Goal: Task Accomplishment & Management: Use online tool/utility

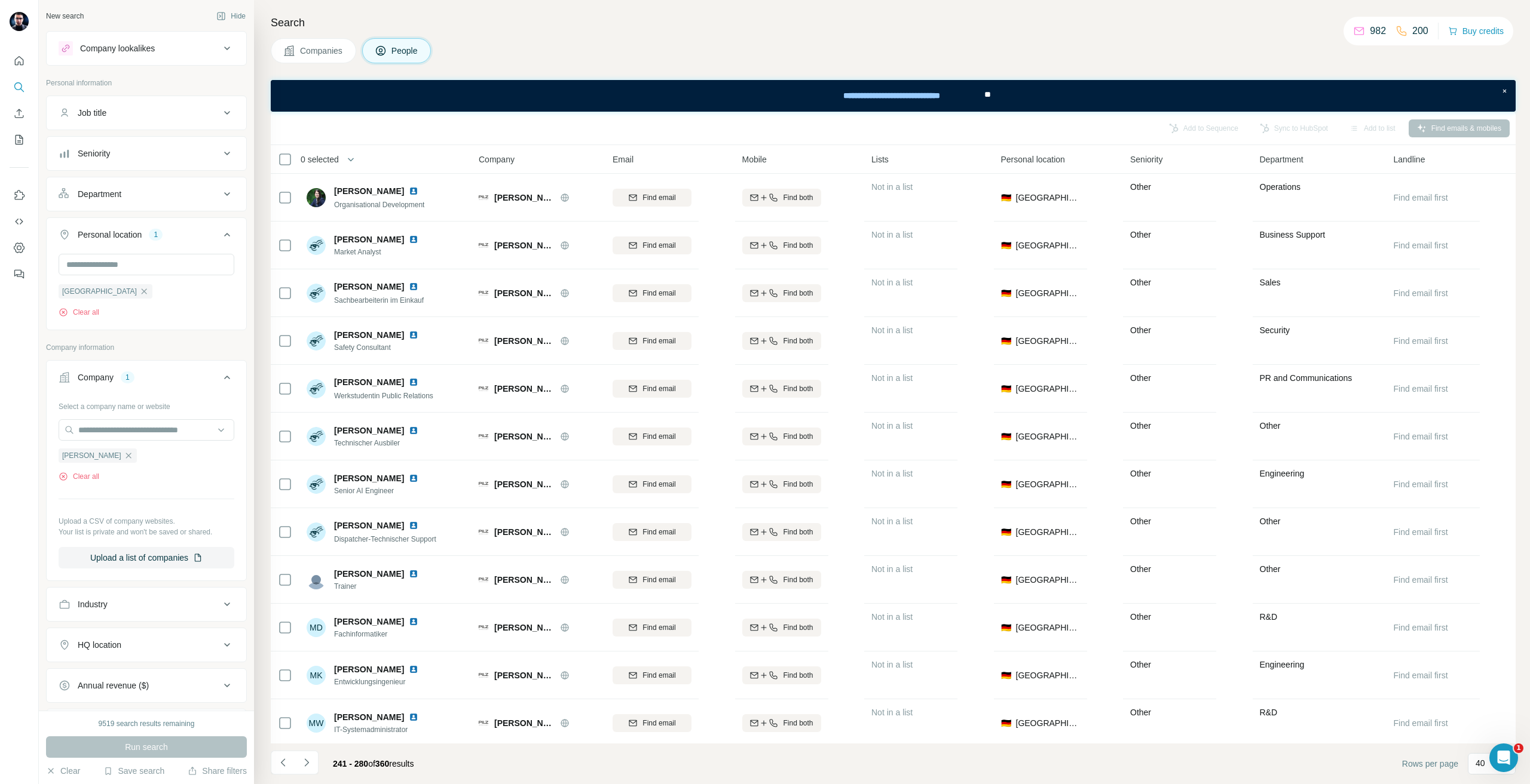
scroll to position [597, 0]
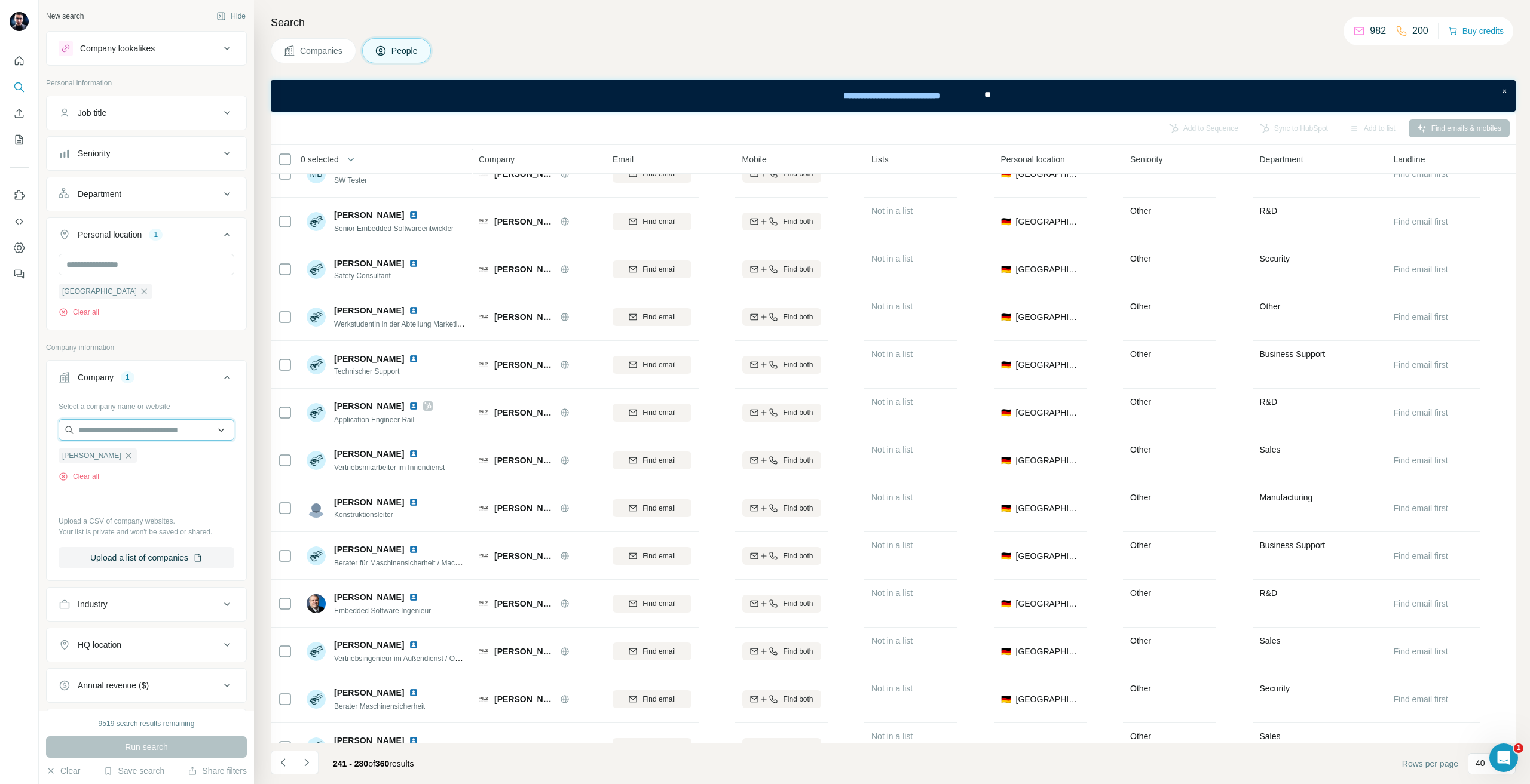
click at [119, 421] on input "text" at bounding box center [146, 429] width 176 height 22
paste input "**********"
type input "**********"
click at [108, 466] on p "[DOMAIN_NAME]" at bounding box center [122, 468] width 60 height 10
click at [87, 457] on div "[PERSON_NAME]" at bounding box center [97, 456] width 78 height 15
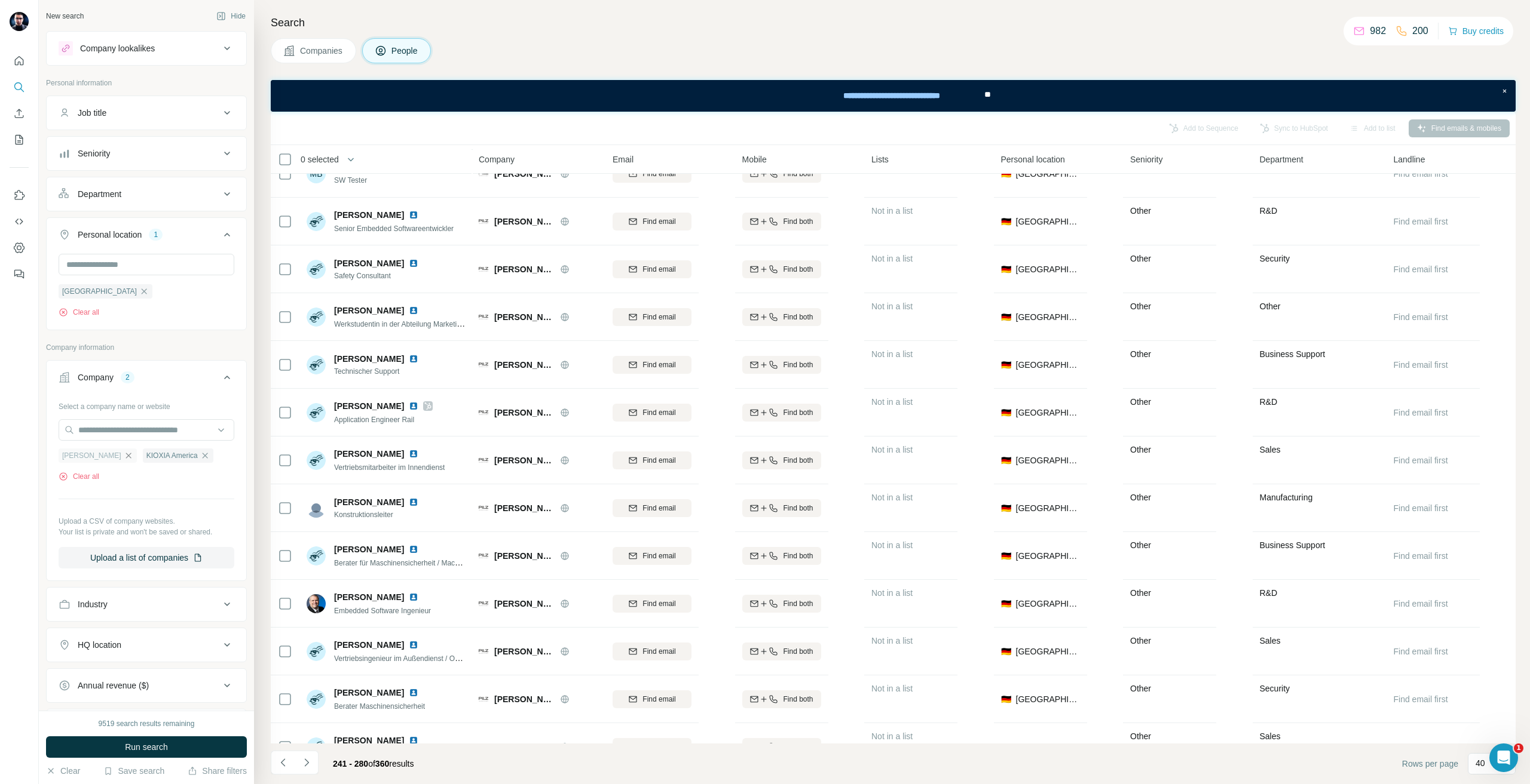
click at [124, 456] on icon "button" at bounding box center [128, 456] width 10 height 10
click at [149, 739] on button "Run search" at bounding box center [146, 747] width 201 height 22
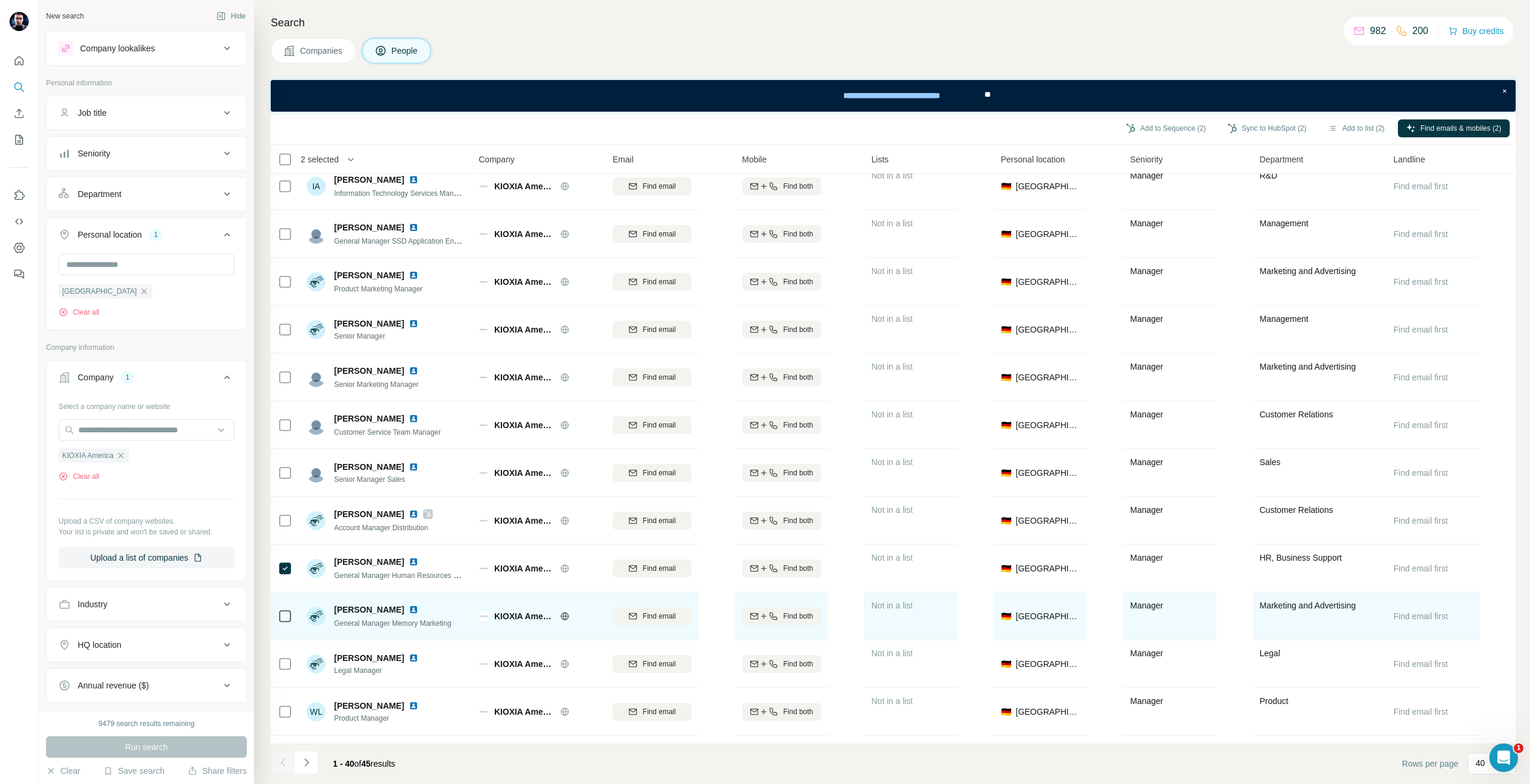
scroll to position [657, 0]
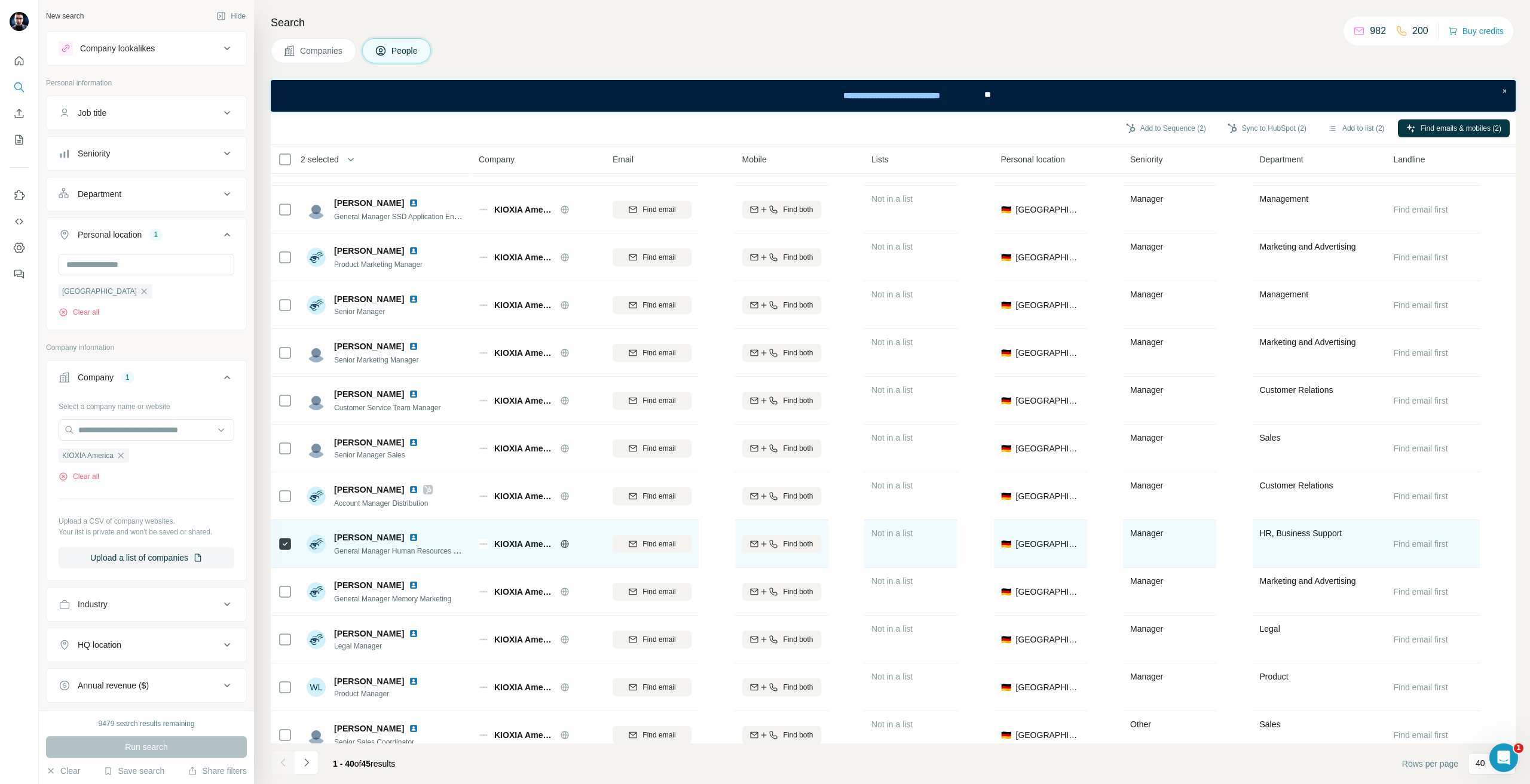
click at [666, 547] on span "Find email" at bounding box center [658, 544] width 33 height 10
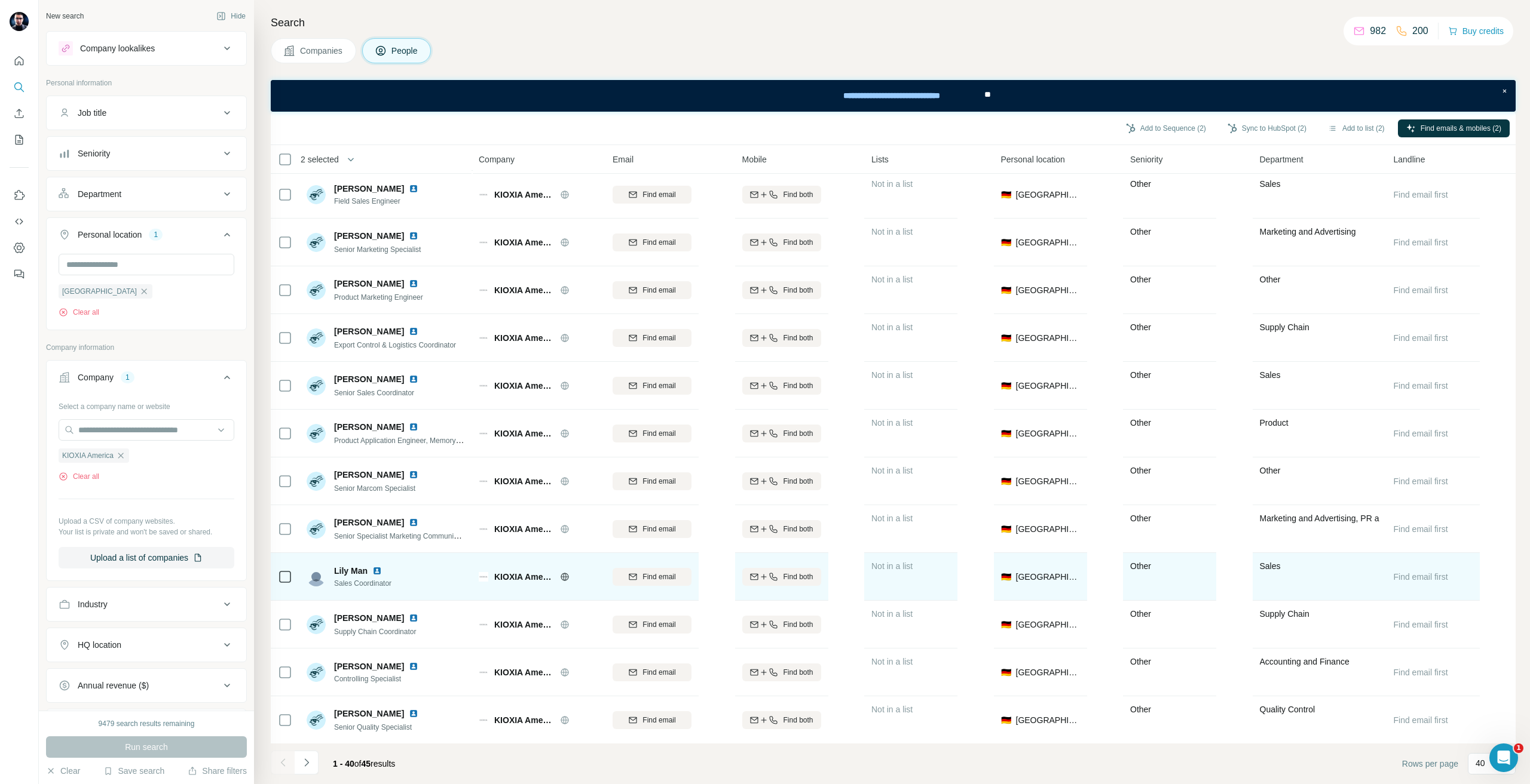
scroll to position [1347, 0]
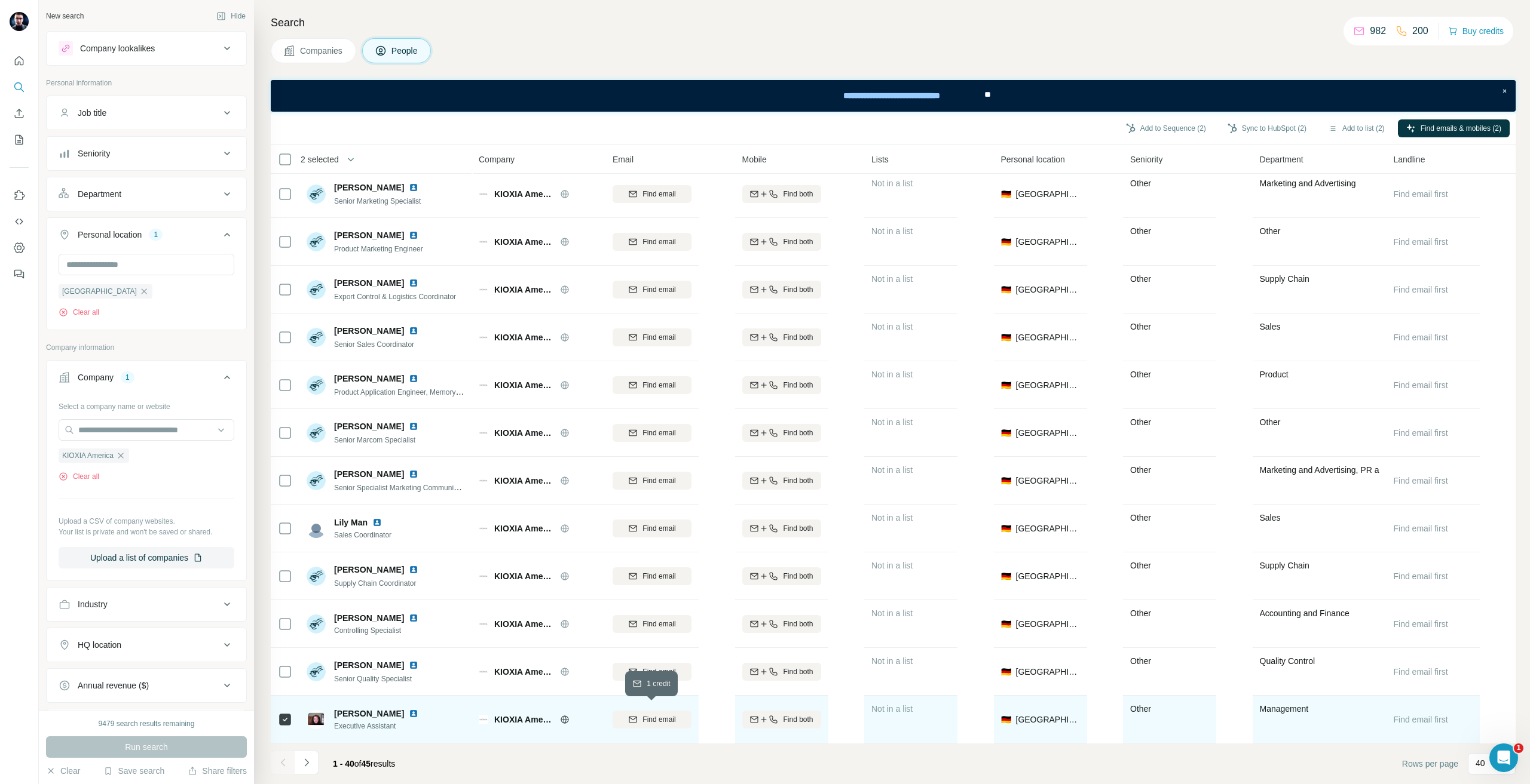
click at [625, 715] on div "Find email" at bounding box center [652, 719] width 79 height 10
click at [303, 764] on icon "Navigate to next page" at bounding box center [306, 762] width 12 height 12
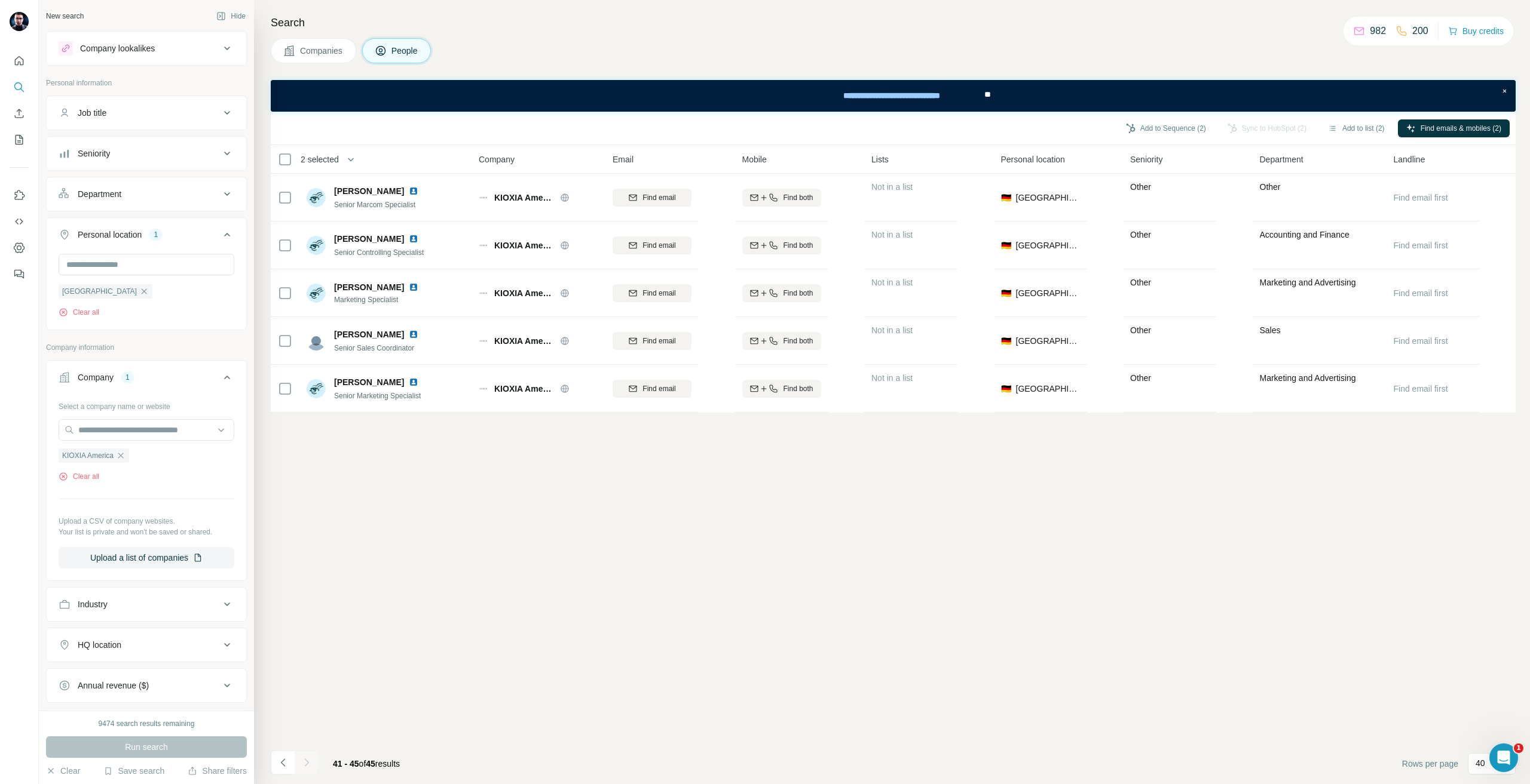
click at [268, 764] on div "Search Companies People Add to Sequence (2) Sync to HubSpot (2) Add to list (2)…" at bounding box center [892, 392] width 1276 height 784
click at [276, 767] on button "Navigate to previous page" at bounding box center [283, 762] width 24 height 24
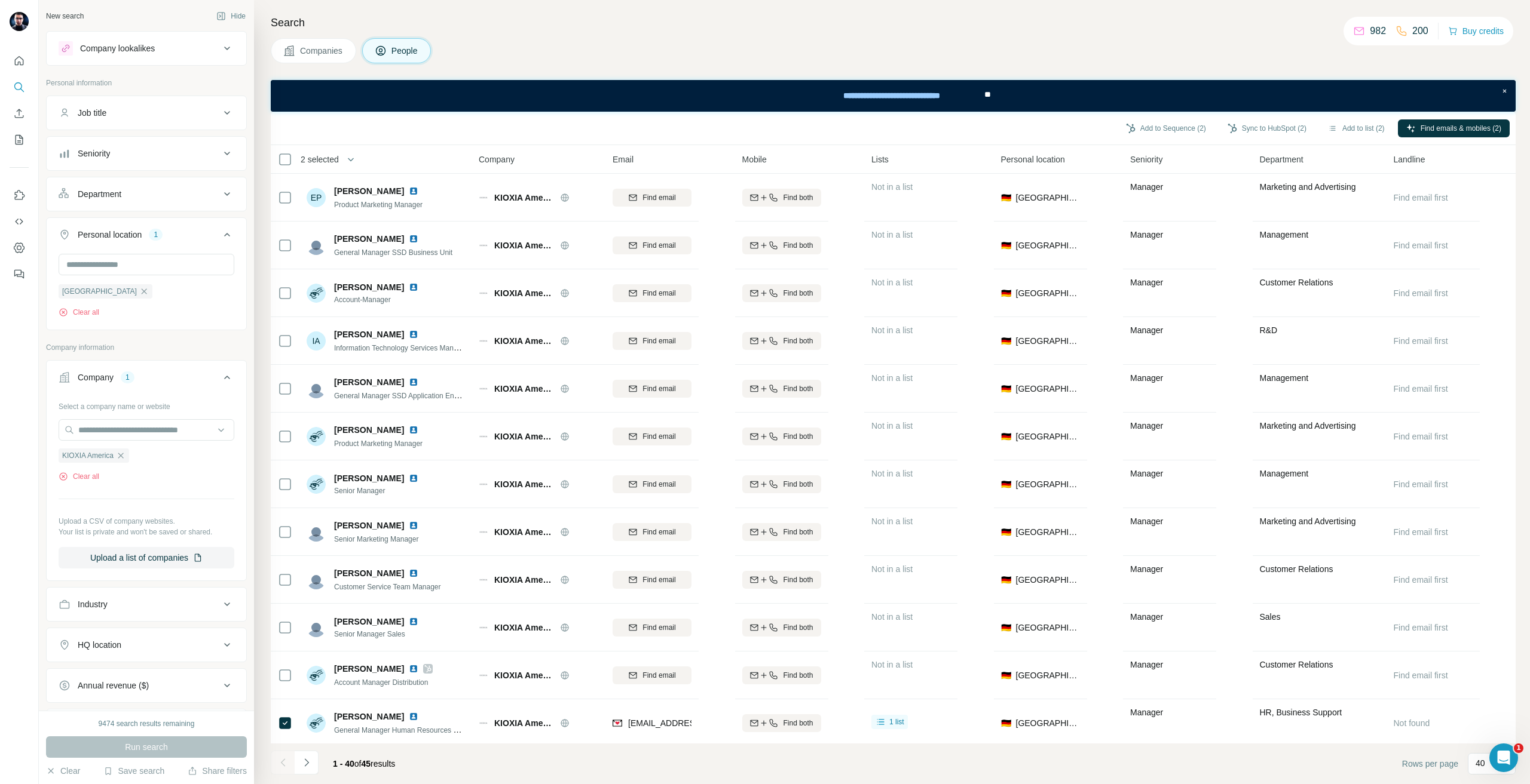
scroll to position [896, 0]
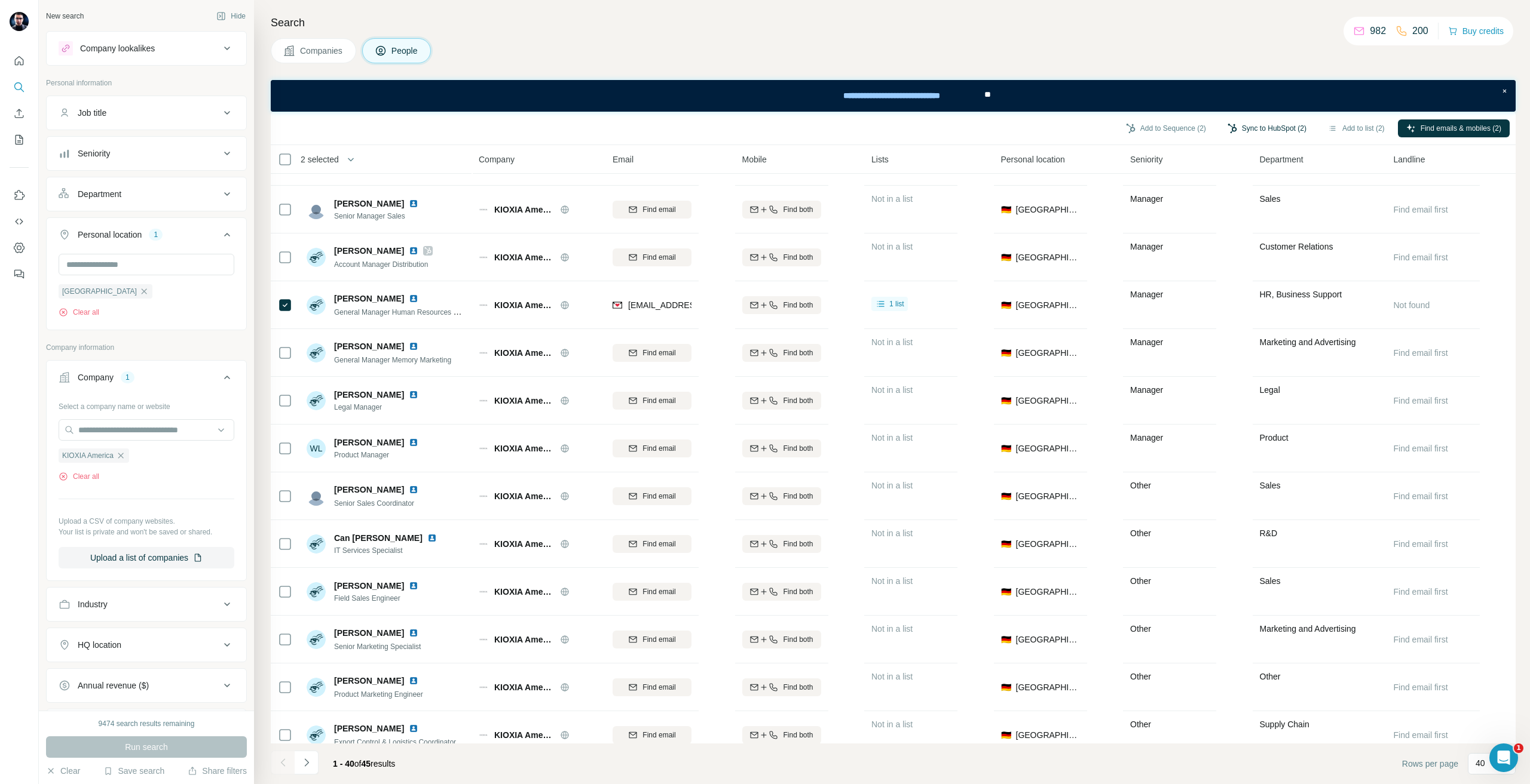
click at [1236, 123] on button "Sync to HubSpot (2)" at bounding box center [1267, 128] width 96 height 18
click at [1213, 229] on button "Sync to HubSpot" at bounding box center [1234, 231] width 133 height 24
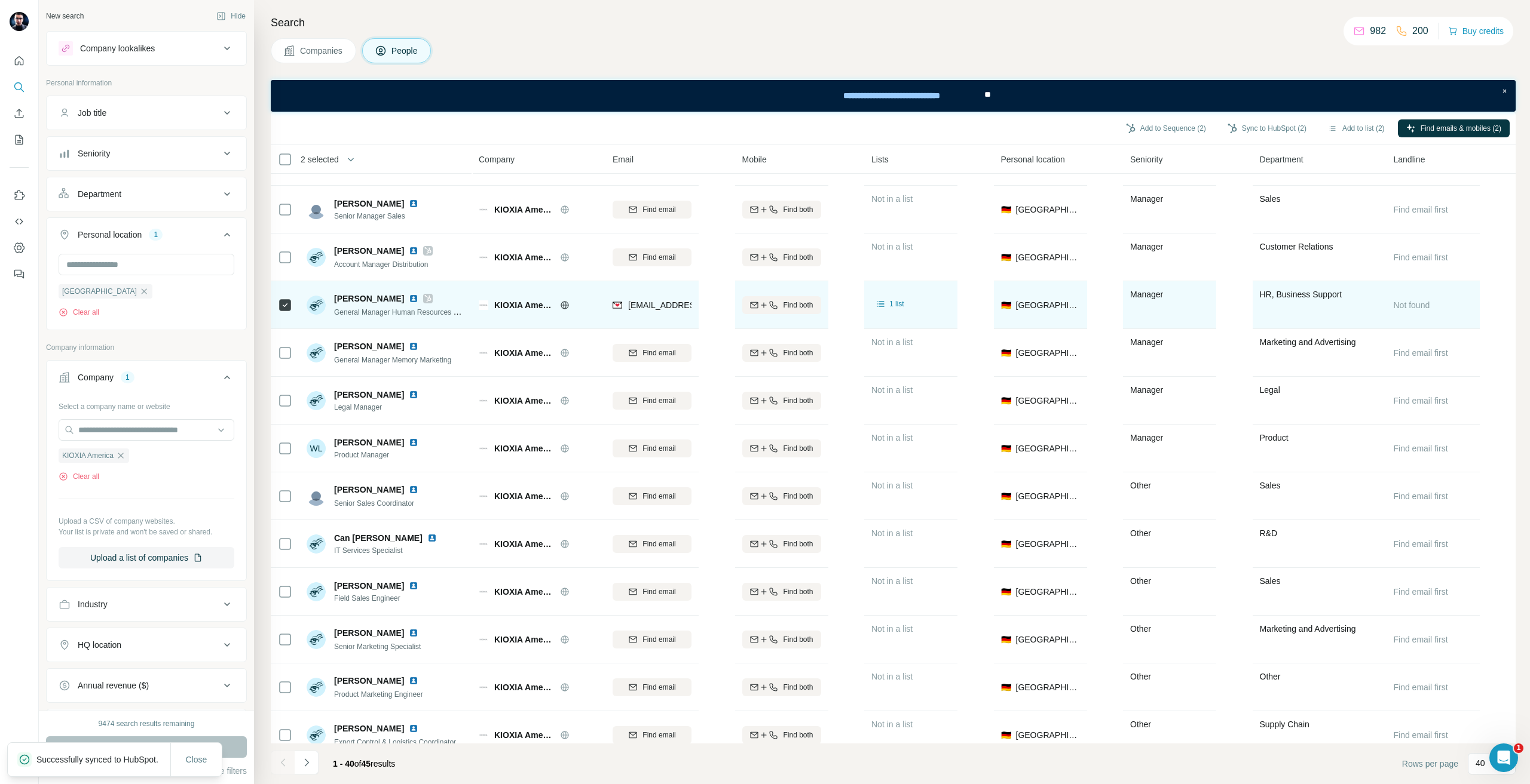
click at [428, 297] on icon at bounding box center [428, 299] width 7 height 10
